Goal: Transaction & Acquisition: Purchase product/service

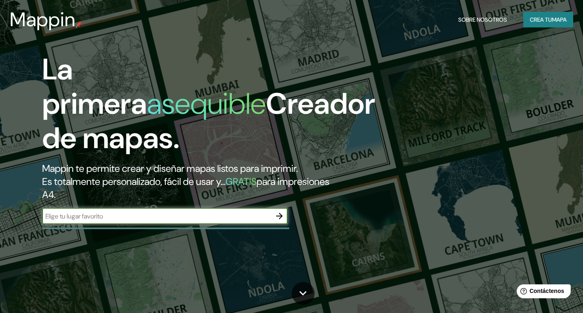
click at [193, 214] on input "text" at bounding box center [156, 215] width 229 height 9
drag, startPoint x: 268, startPoint y: 217, endPoint x: 264, endPoint y: 218, distance: 4.3
click at [267, 217] on input "text" at bounding box center [156, 215] width 229 height 9
type input "plaza [PERSON_NAME]"
click at [278, 215] on icon "button" at bounding box center [279, 216] width 10 height 10
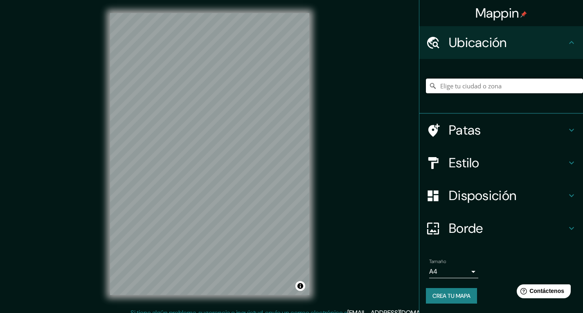
click at [518, 85] on input "Elige tu ciudad o zona" at bounding box center [504, 85] width 157 height 15
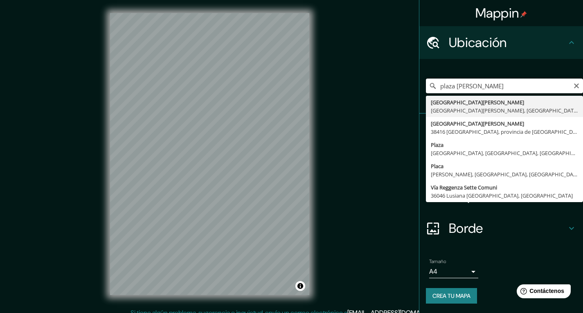
click at [518, 85] on input "plaza [PERSON_NAME]" at bounding box center [504, 85] width 157 height 15
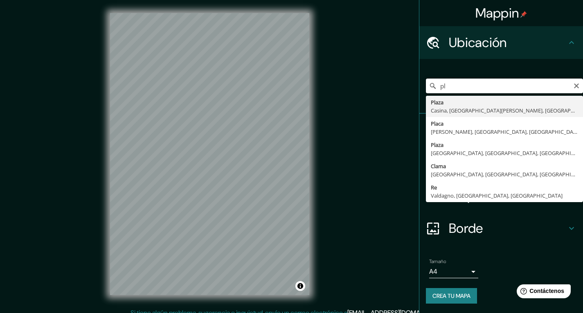
type input "p"
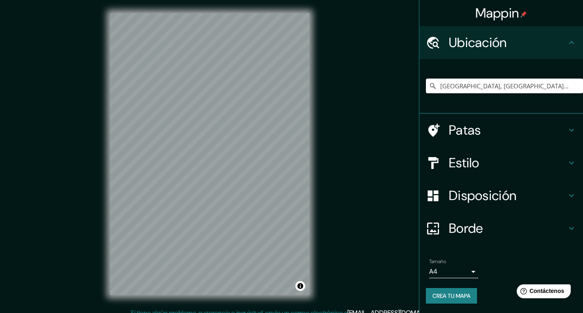
type input "[GEOGRAPHIC_DATA], [GEOGRAPHIC_DATA], [GEOGRAPHIC_DATA]"
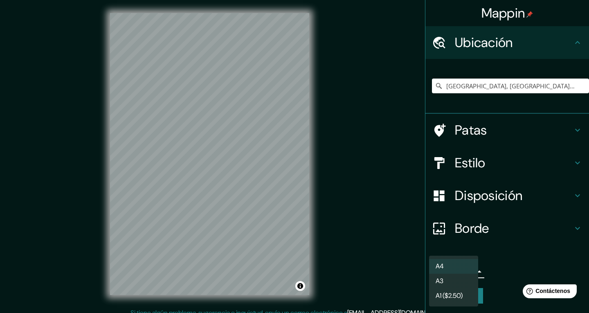
click at [469, 269] on body "Mappin Ubicación [GEOGRAPHIC_DATA], [GEOGRAPHIC_DATA], [GEOGRAPHIC_DATA] [GEOGR…" at bounding box center [294, 156] width 589 height 313
click at [464, 281] on li "A3" at bounding box center [453, 281] width 49 height 15
type input "a4"
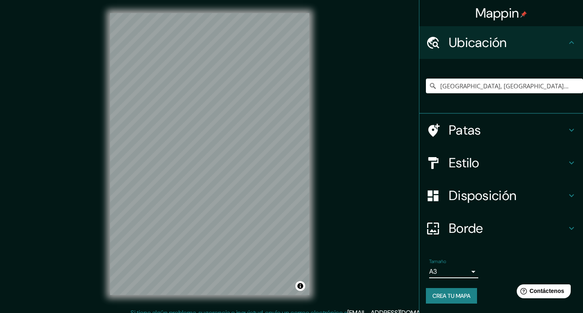
click at [484, 122] on h4 "Patas" at bounding box center [507, 130] width 118 height 16
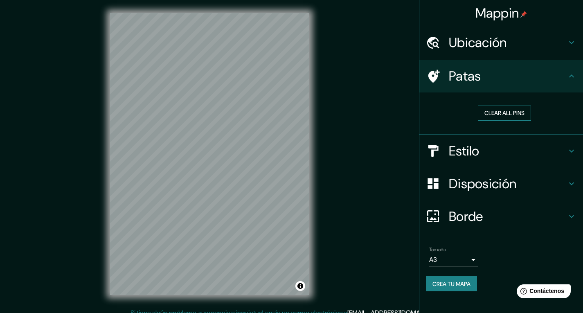
click at [490, 115] on button "Clear all pins" at bounding box center [504, 112] width 53 height 15
click at [507, 37] on font "Ubicación" at bounding box center [477, 42] width 58 height 17
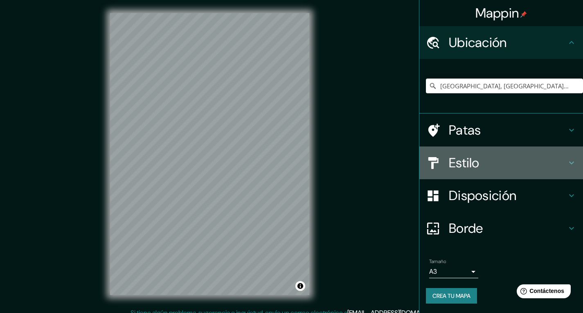
click at [469, 167] on font "Estilo" at bounding box center [463, 162] width 31 height 17
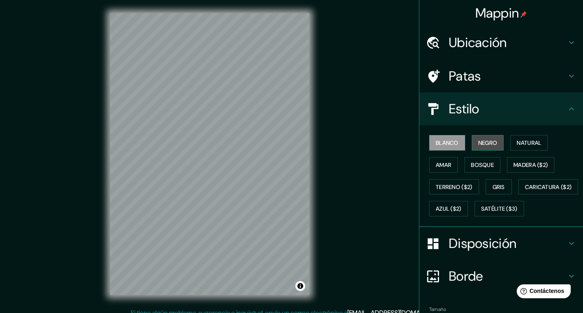
click at [480, 141] on font "Negro" at bounding box center [487, 142] width 19 height 7
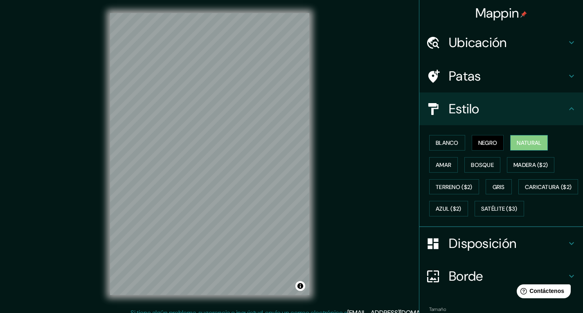
click at [533, 144] on font "Natural" at bounding box center [528, 142] width 25 height 7
click at [435, 157] on button "Amar" at bounding box center [443, 165] width 29 height 16
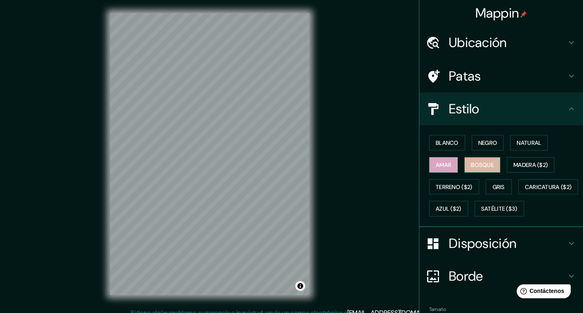
click at [478, 168] on font "Bosque" at bounding box center [482, 164] width 23 height 7
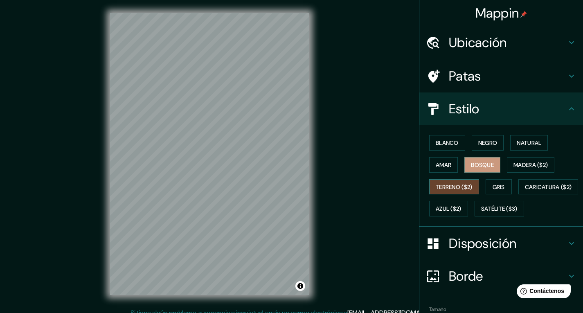
click at [452, 186] on font "Terreno ($2)" at bounding box center [453, 186] width 37 height 7
click at [492, 188] on font "Gris" at bounding box center [498, 186] width 12 height 7
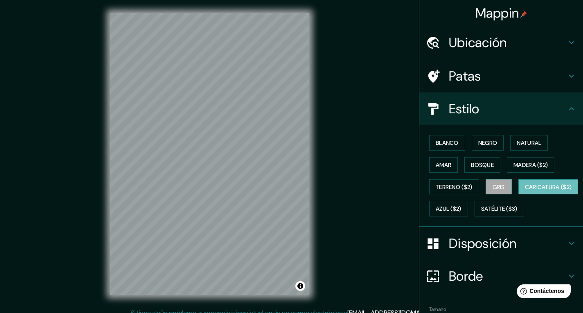
click at [525, 192] on font "Caricatura ($2)" at bounding box center [548, 187] width 47 height 11
click at [441, 147] on font "Blanco" at bounding box center [446, 142] width 23 height 11
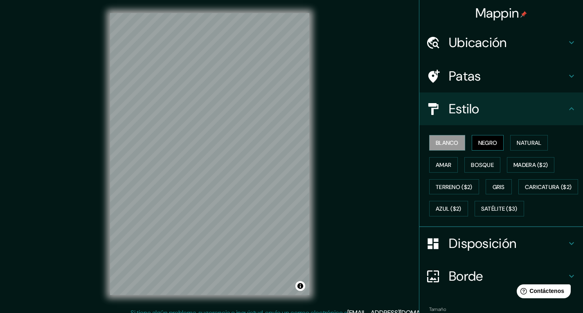
click at [482, 145] on font "Negro" at bounding box center [487, 142] width 19 height 7
click at [520, 139] on font "Natural" at bounding box center [528, 142] width 25 height 7
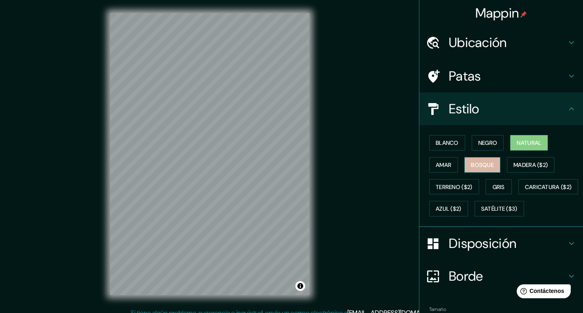
click at [471, 164] on font "Bosque" at bounding box center [482, 164] width 23 height 7
click at [450, 252] on font "Disposición" at bounding box center [481, 243] width 67 height 17
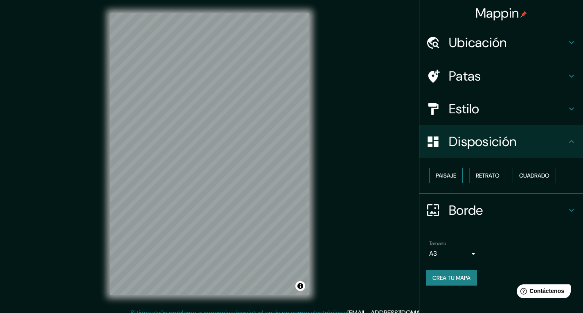
click at [454, 173] on font "Paisaje" at bounding box center [445, 175] width 20 height 7
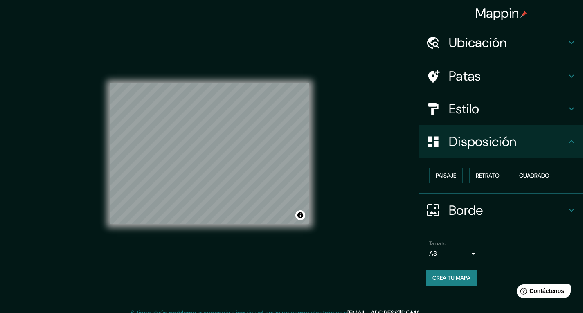
click at [481, 215] on font "Borde" at bounding box center [465, 210] width 34 height 17
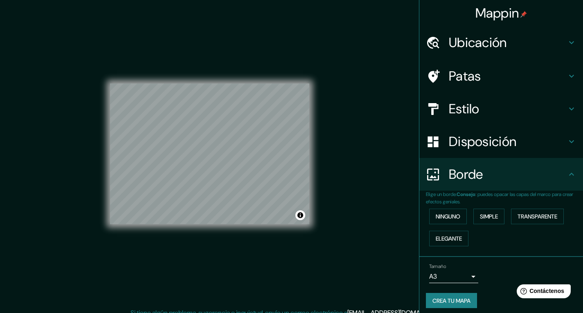
click at [502, 185] on div "Borde" at bounding box center [501, 174] width 164 height 33
click at [457, 220] on button "Ninguno" at bounding box center [448, 217] width 38 height 16
click at [480, 217] on font "Simple" at bounding box center [489, 216] width 18 height 7
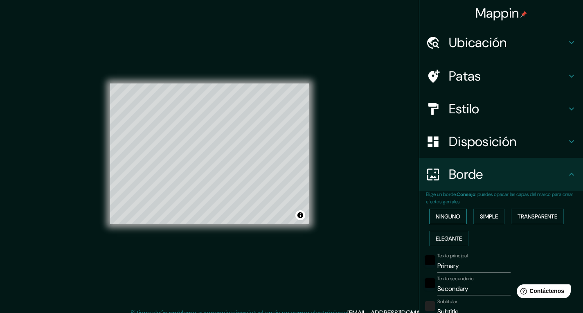
click at [452, 214] on font "Ninguno" at bounding box center [447, 216] width 25 height 7
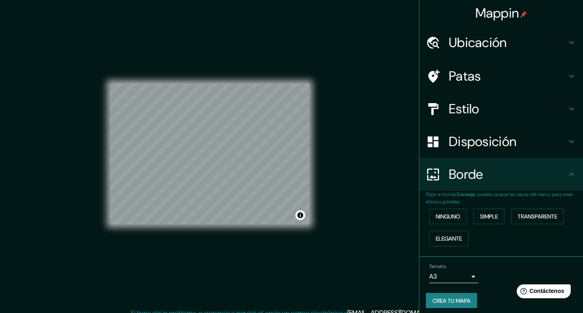
click at [481, 145] on font "Disposición" at bounding box center [481, 141] width 67 height 17
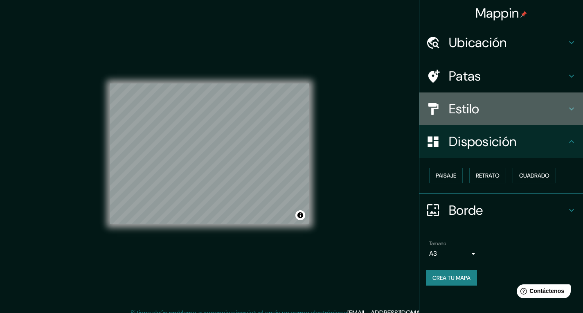
click at [476, 106] on font "Estilo" at bounding box center [463, 108] width 31 height 17
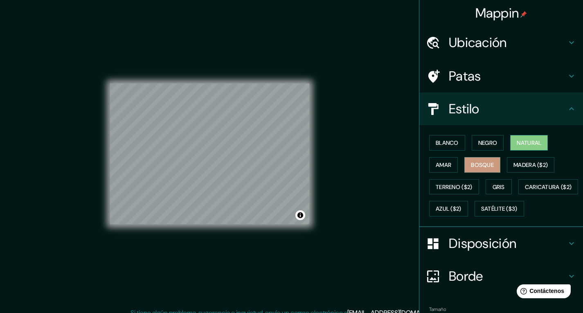
click at [518, 141] on font "Natural" at bounding box center [528, 142] width 25 height 7
click at [437, 157] on button "Amar" at bounding box center [443, 165] width 29 height 16
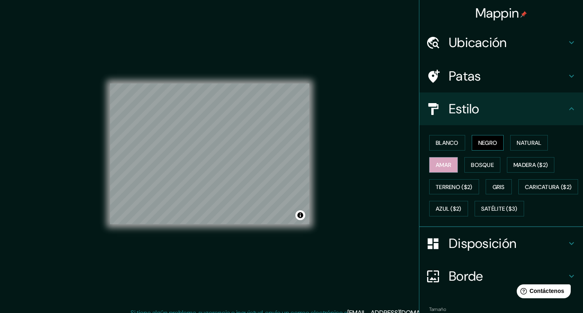
click at [478, 143] on font "Negro" at bounding box center [487, 142] width 19 height 7
click at [448, 143] on font "Blanco" at bounding box center [446, 142] width 23 height 7
